Goal: Information Seeking & Learning: Learn about a topic

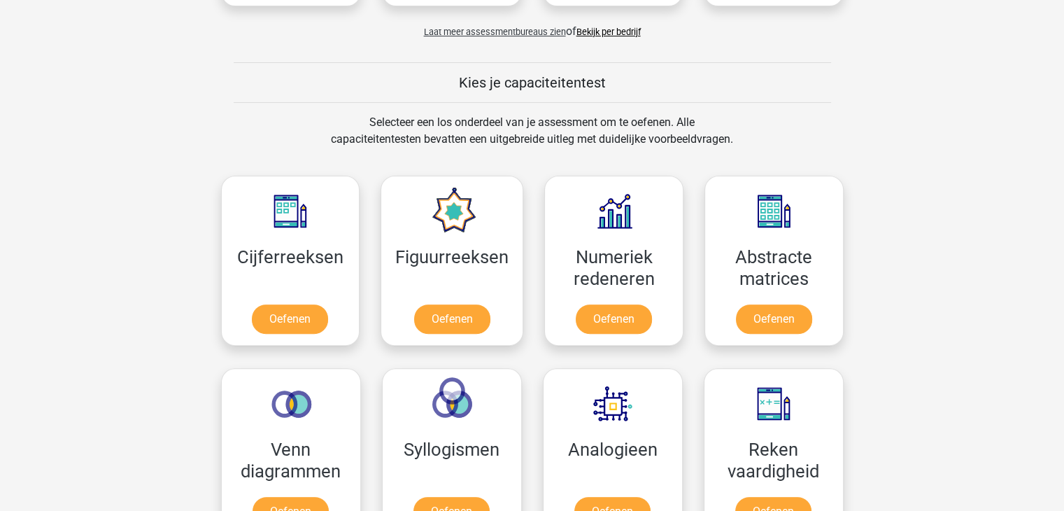
scroll to position [490, 0]
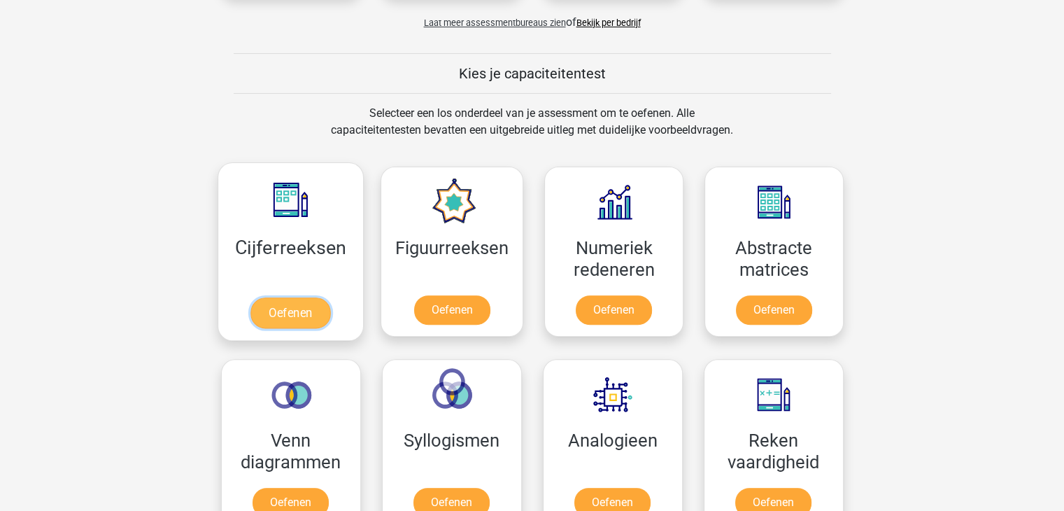
click at [290, 311] on link "Oefenen" at bounding box center [290, 312] width 80 height 31
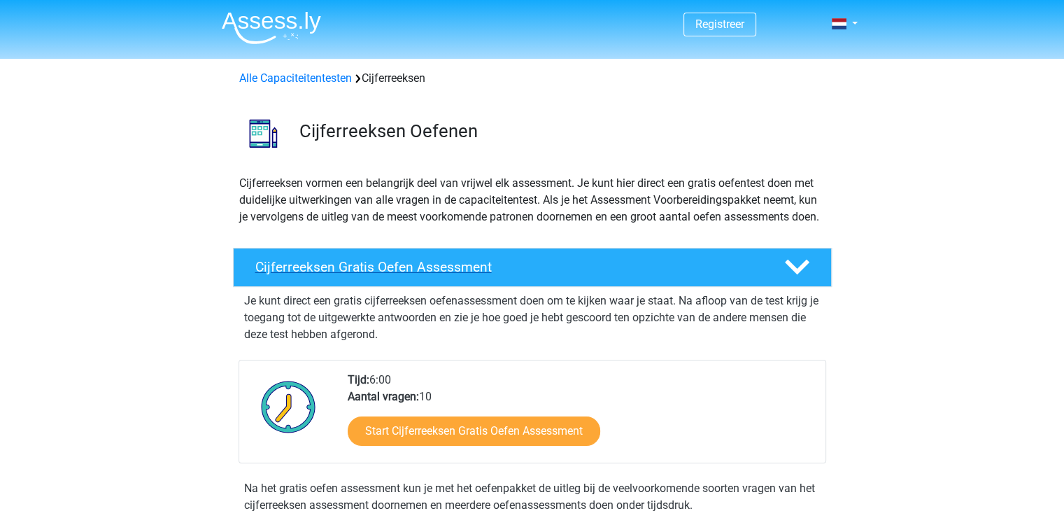
click at [327, 271] on div "Cijferreeksen Gratis Oefen Assessment" at bounding box center [532, 267] width 599 height 39
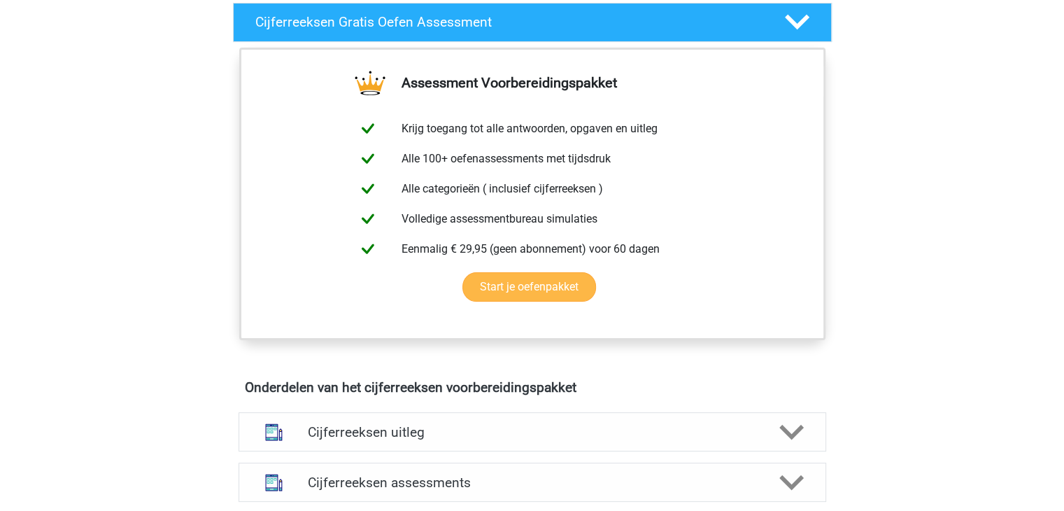
scroll to position [280, 0]
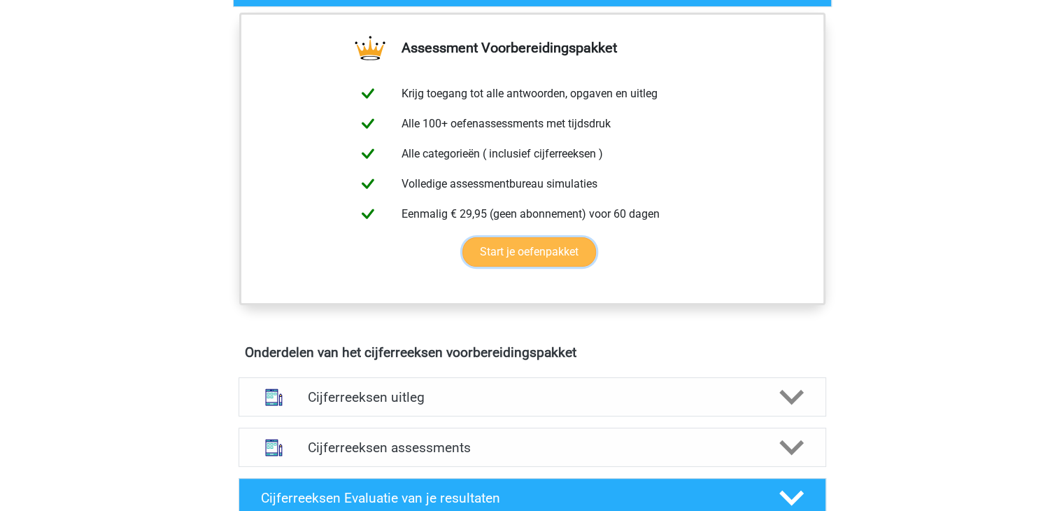
click at [528, 267] on link "Start je oefenpakket" at bounding box center [529, 251] width 134 height 29
